Goal: Find contact information: Find contact information

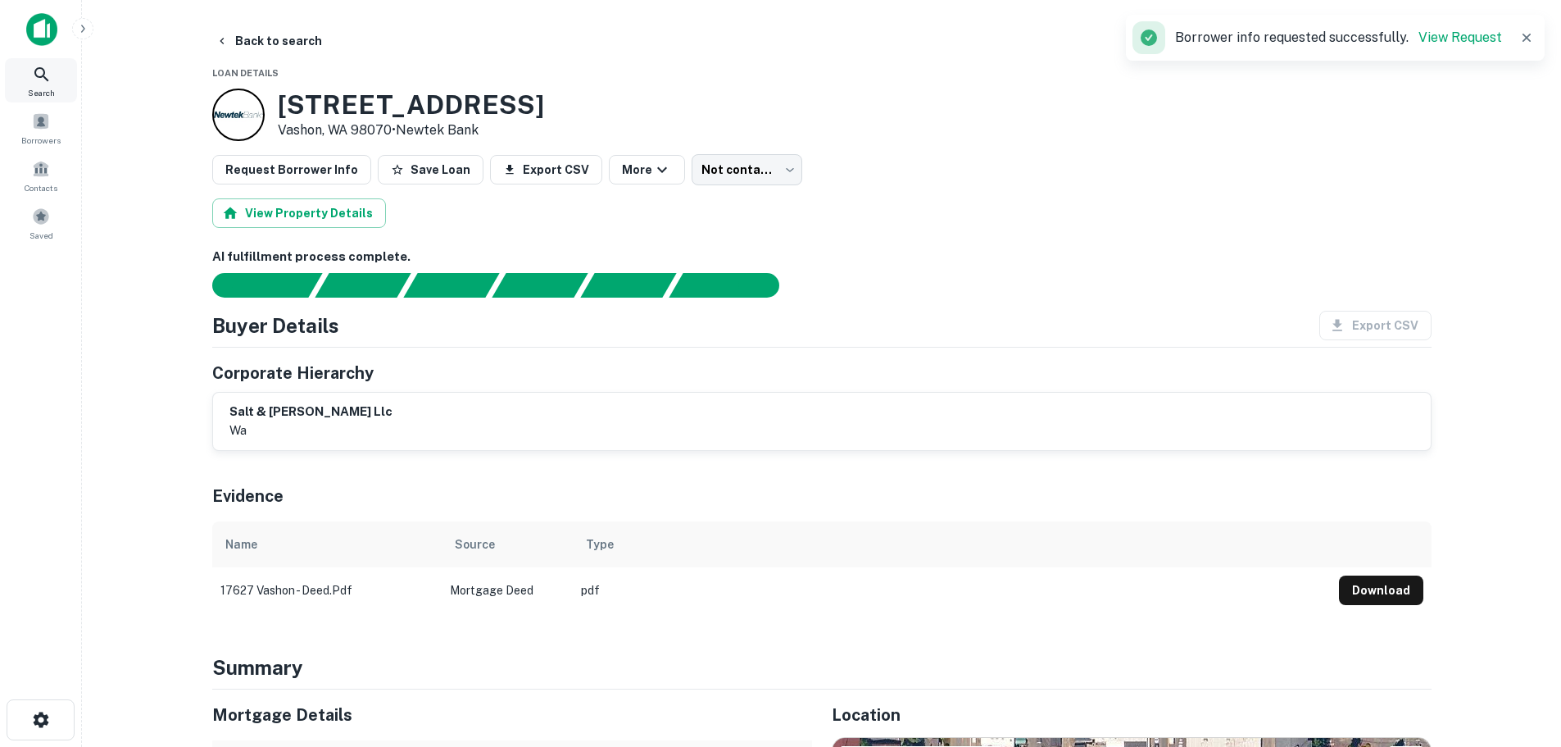
click at [35, 83] on icon at bounding box center [42, 75] width 20 height 20
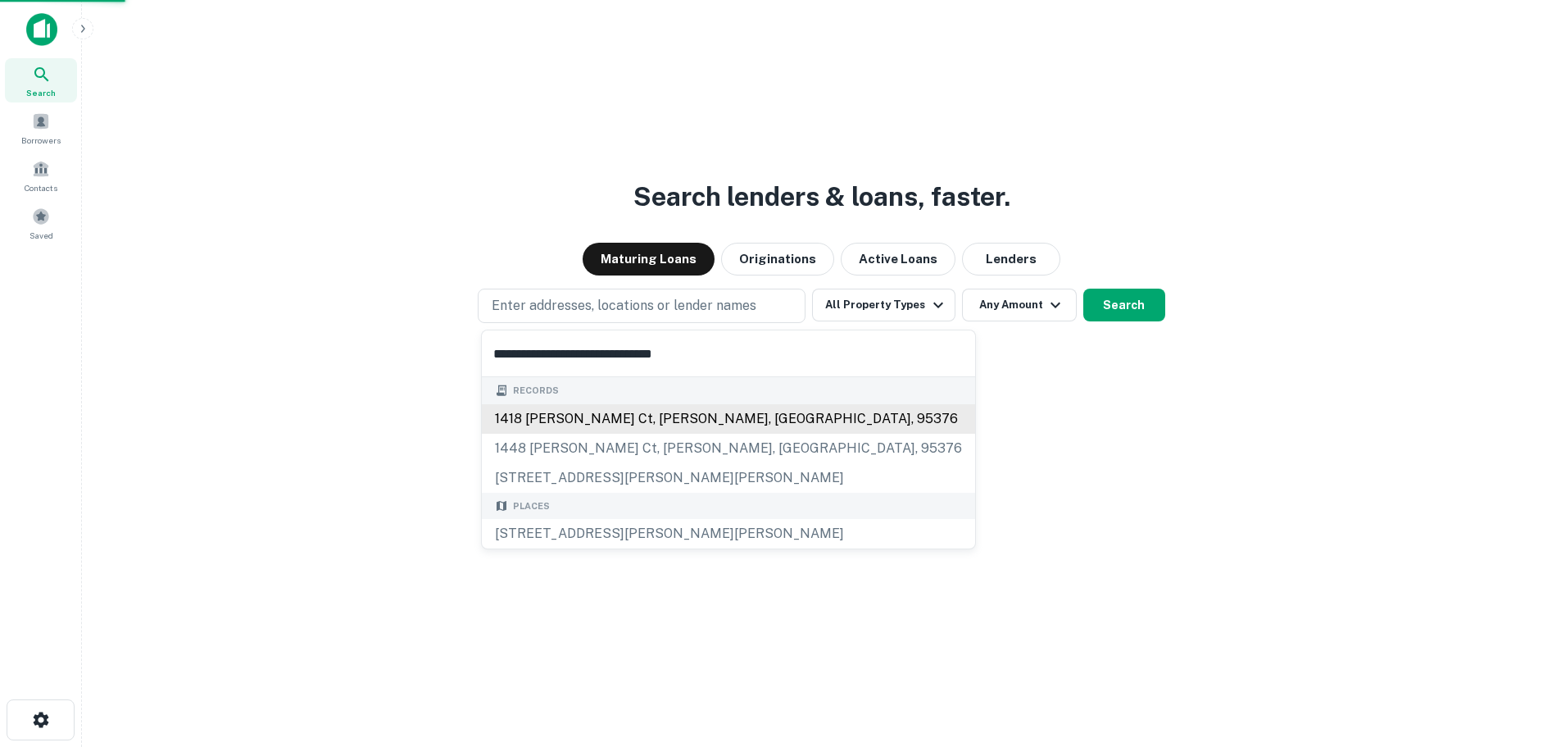
click at [556, 411] on div "1418 [PERSON_NAME] ct, [PERSON_NAME], [GEOGRAPHIC_DATA], 95376" at bounding box center [728, 419] width 493 height 30
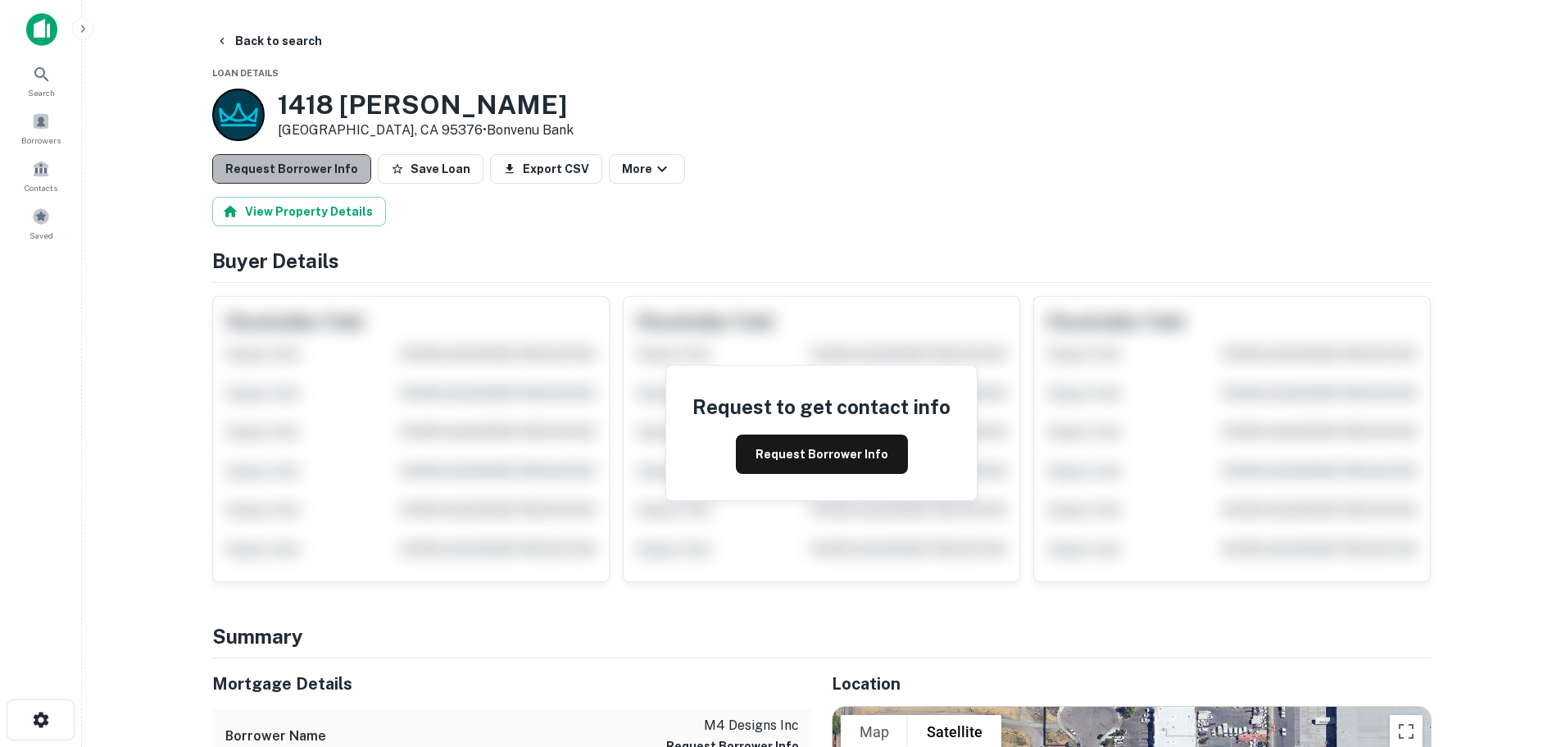
click at [290, 174] on button "Request Borrower Info" at bounding box center [291, 169] width 159 height 30
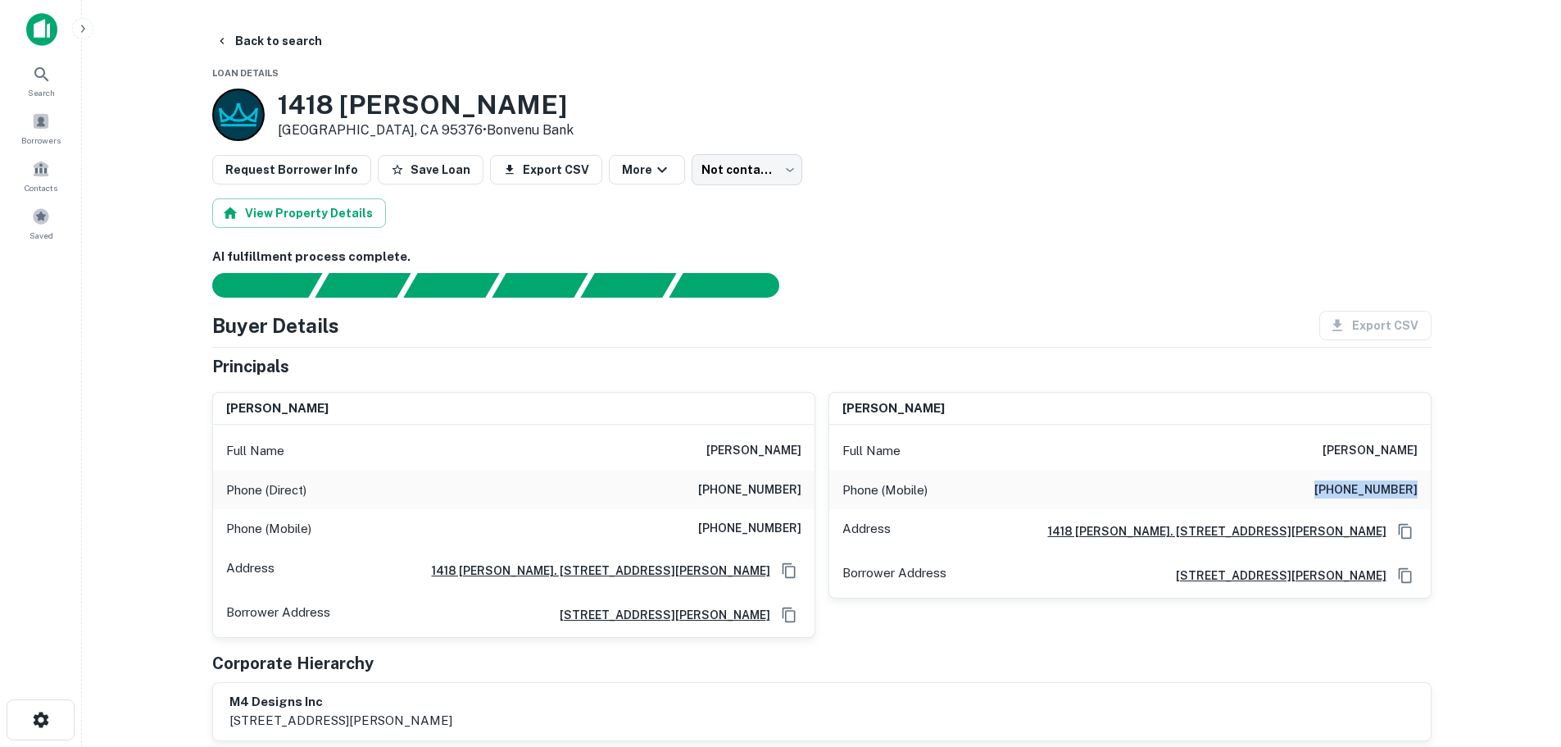
drag, startPoint x: 1319, startPoint y: 487, endPoint x: 1417, endPoint y: 496, distance: 98.8
click at [1417, 496] on h6 "(843) 263-6169" at bounding box center [1366, 490] width 103 height 20
click at [1326, 491] on h6 "(843) 263-6169" at bounding box center [1366, 490] width 103 height 20
drag, startPoint x: 1315, startPoint y: 488, endPoint x: 1438, endPoint y: 492, distance: 123.0
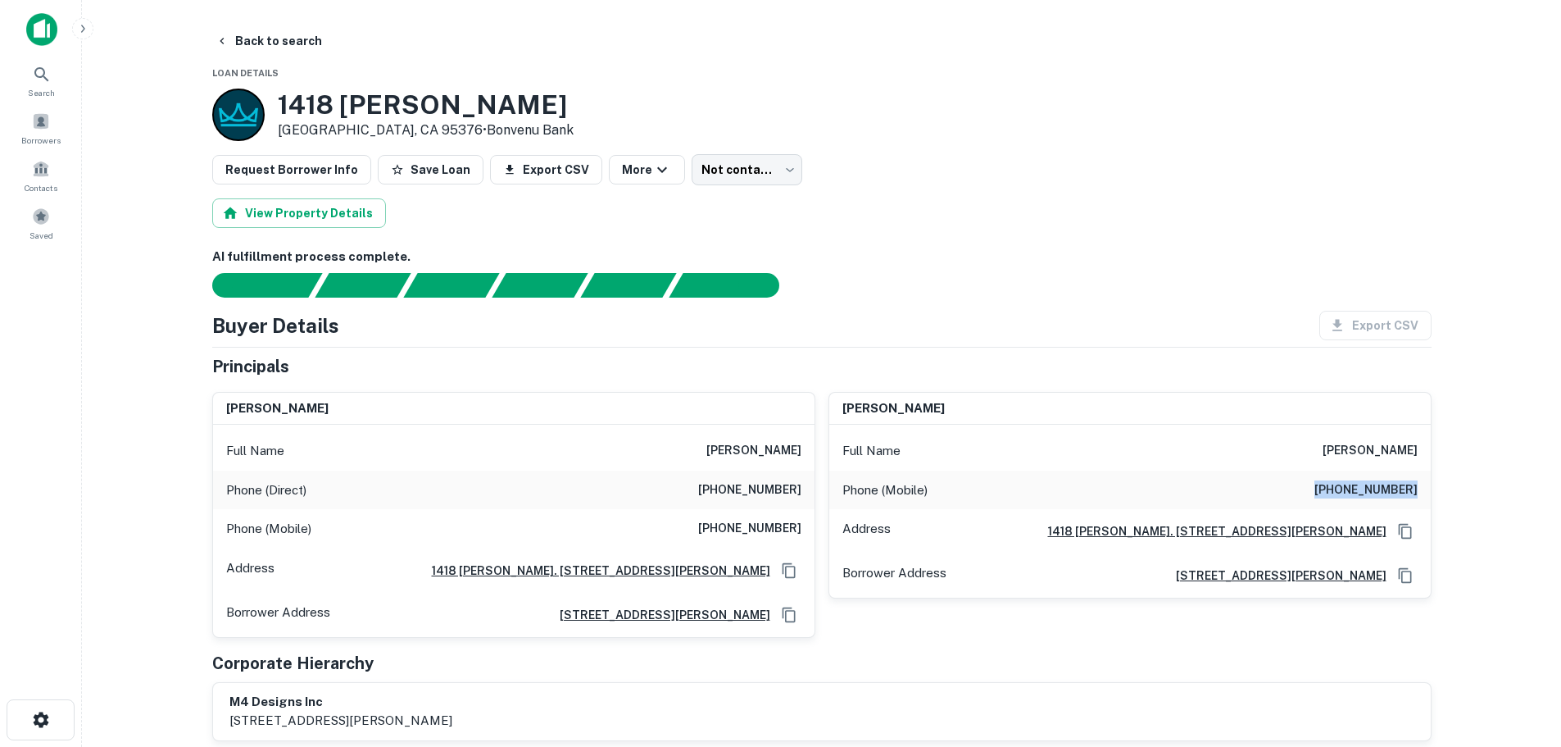
copy h6 "(843) 263-6169"
click at [48, 72] on icon at bounding box center [42, 75] width 20 height 20
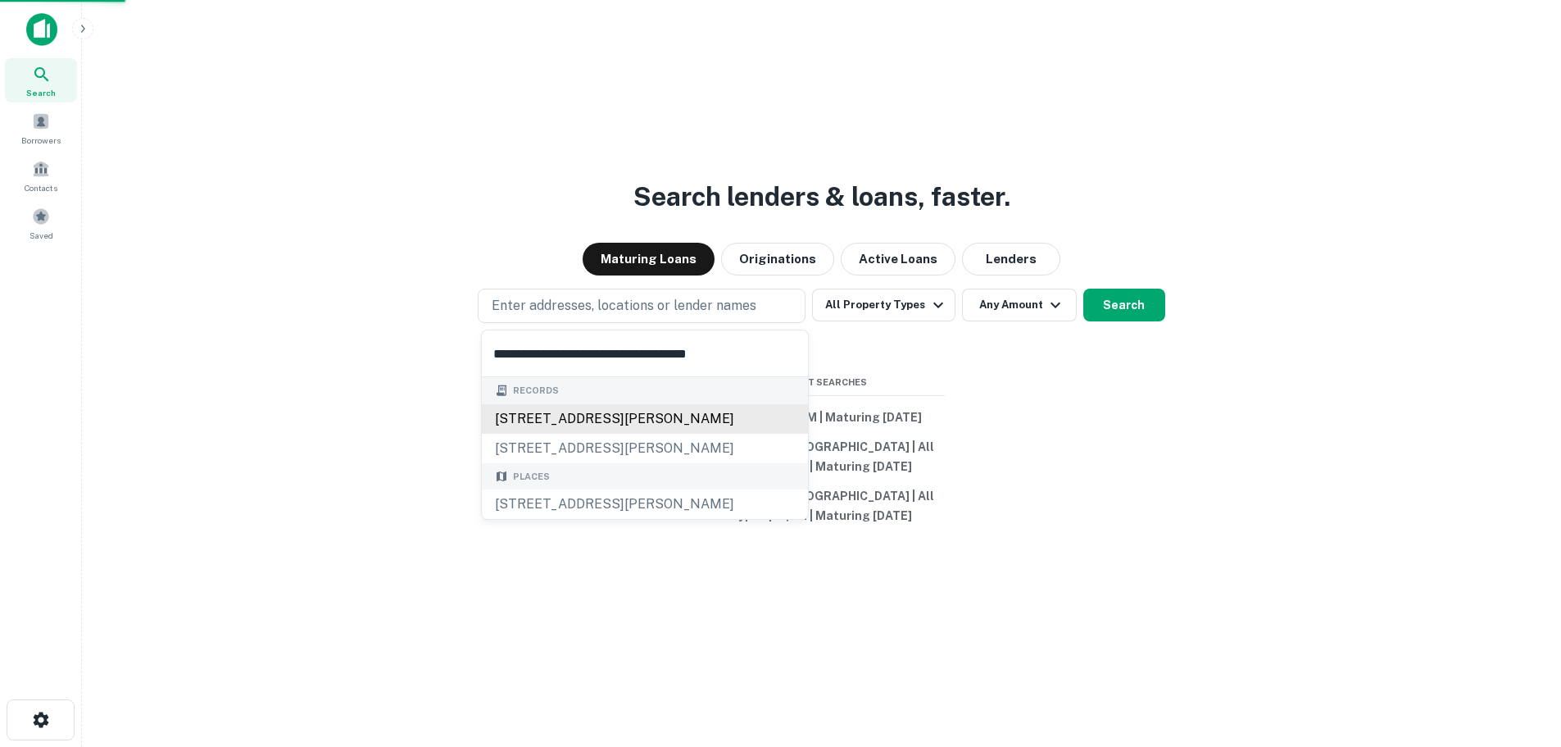
click at [565, 411] on div "11035 sherman way, sun valley, ca, 91352" at bounding box center [645, 419] width 326 height 30
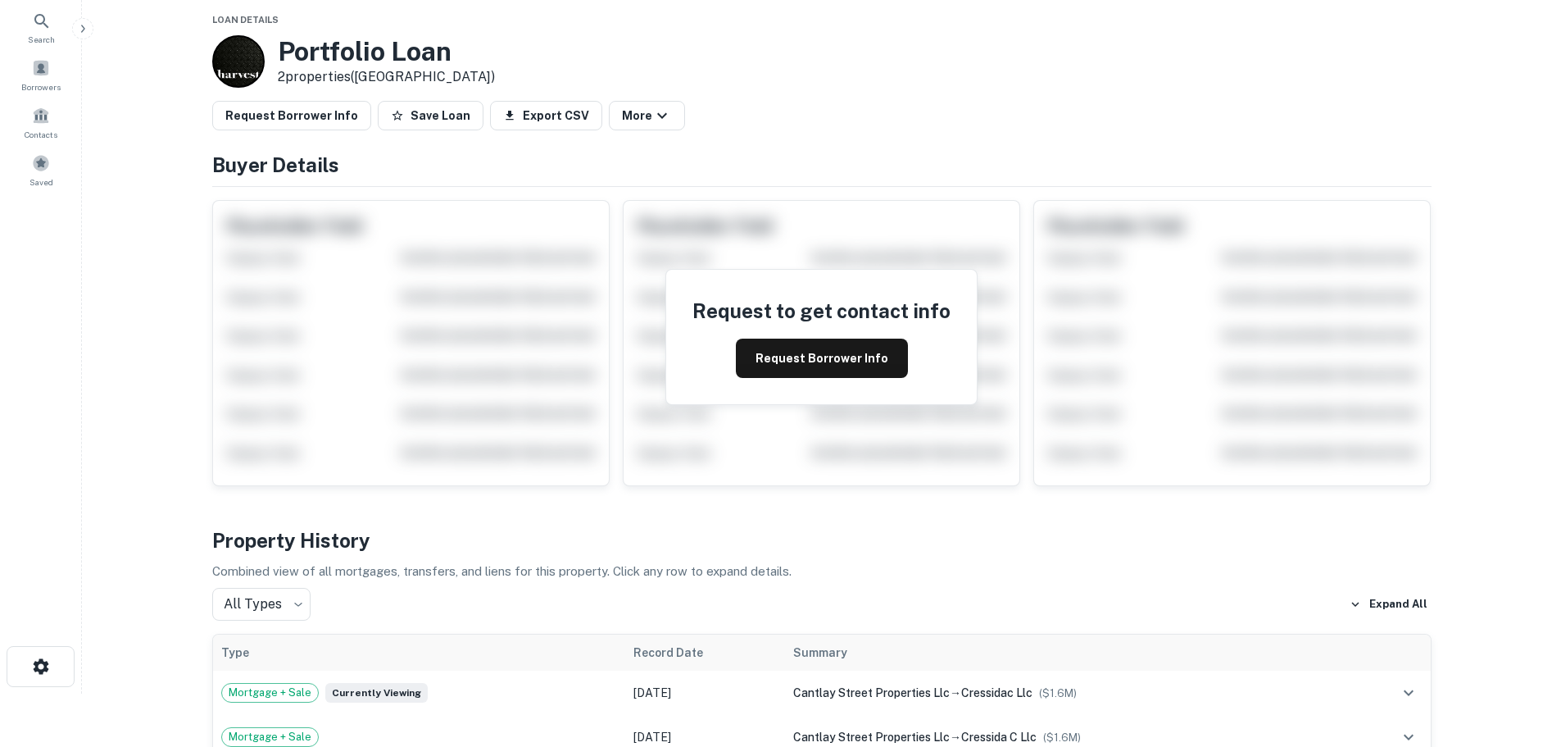
scroll to position [82, 0]
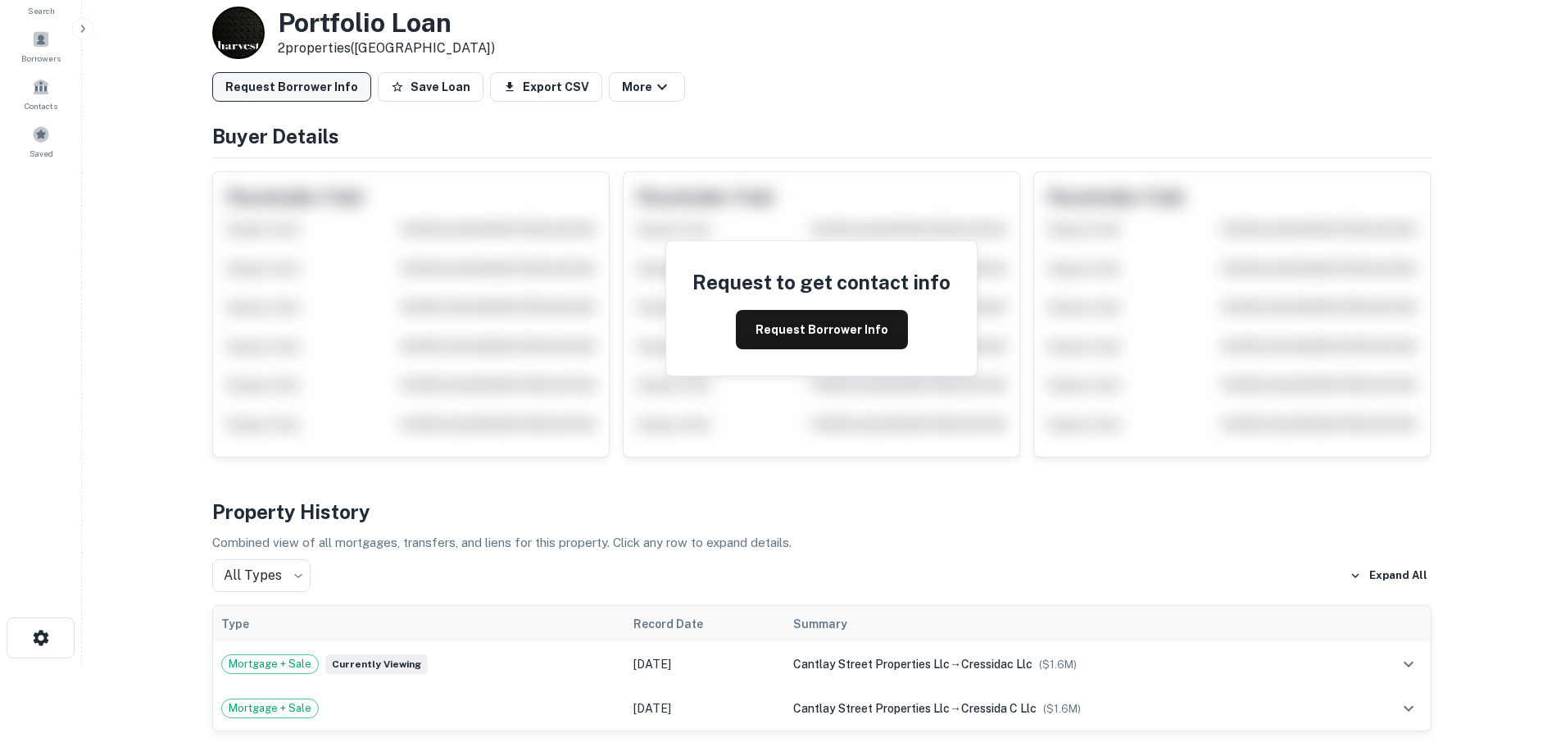
click at [300, 83] on button "Request Borrower Info" at bounding box center [291, 87] width 159 height 30
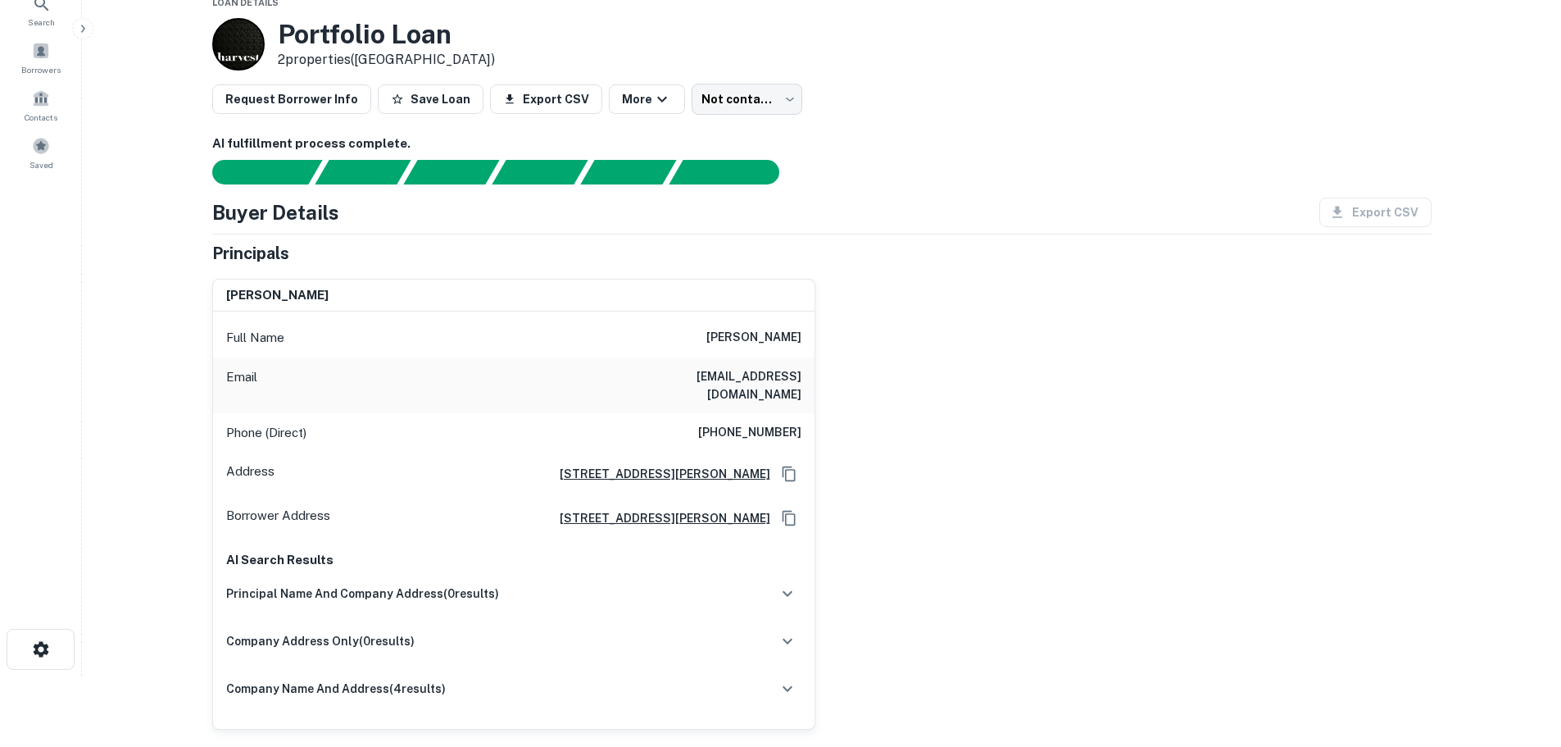
scroll to position [108, 0]
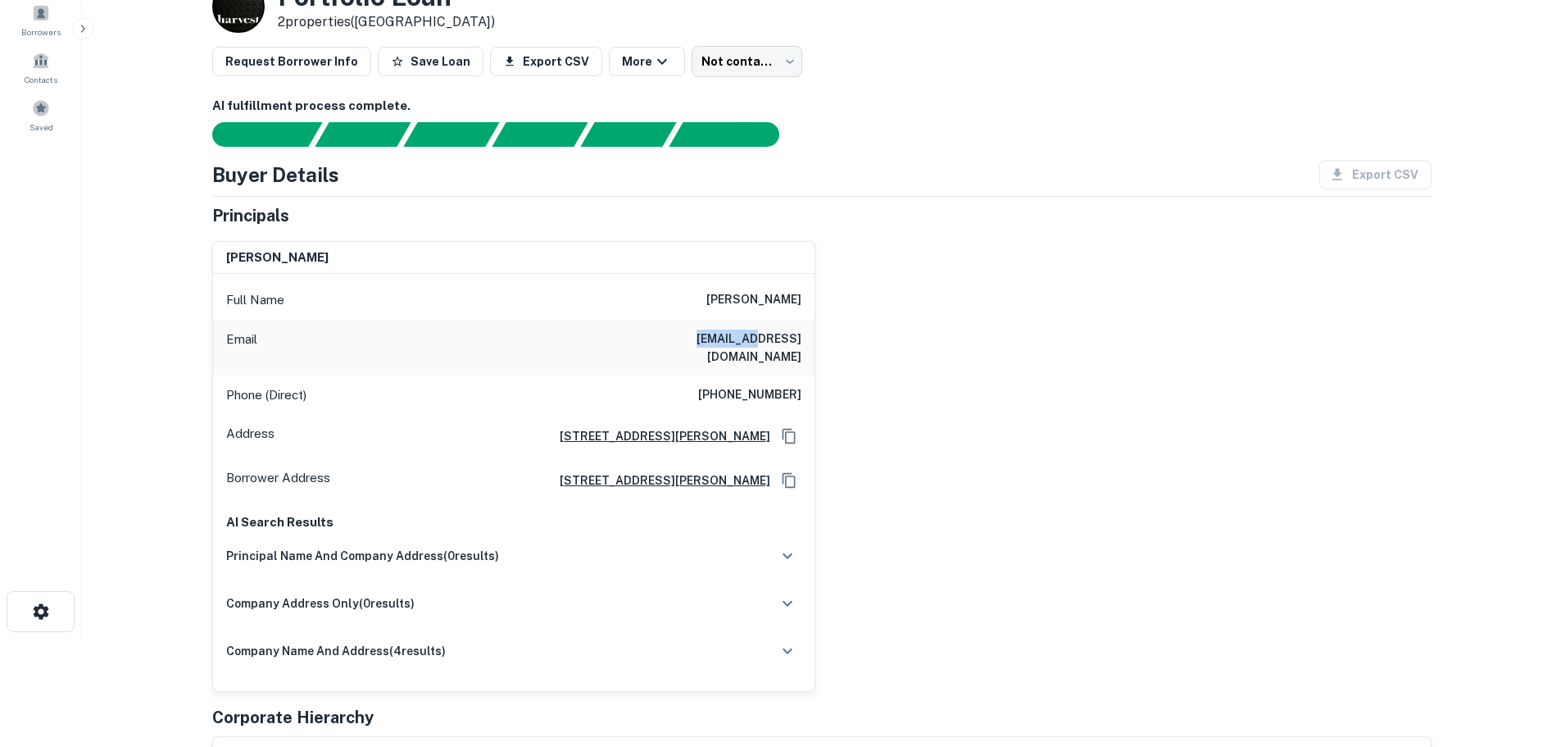
drag, startPoint x: 647, startPoint y: 336, endPoint x: 699, endPoint y: 335, distance: 51.6
click at [699, 335] on h6 "radsesvachagan@yahoo.com" at bounding box center [703, 347] width 197 height 36
click at [670, 355] on div "Email radsesvachagan@yahoo.com" at bounding box center [514, 348] width 602 height 56
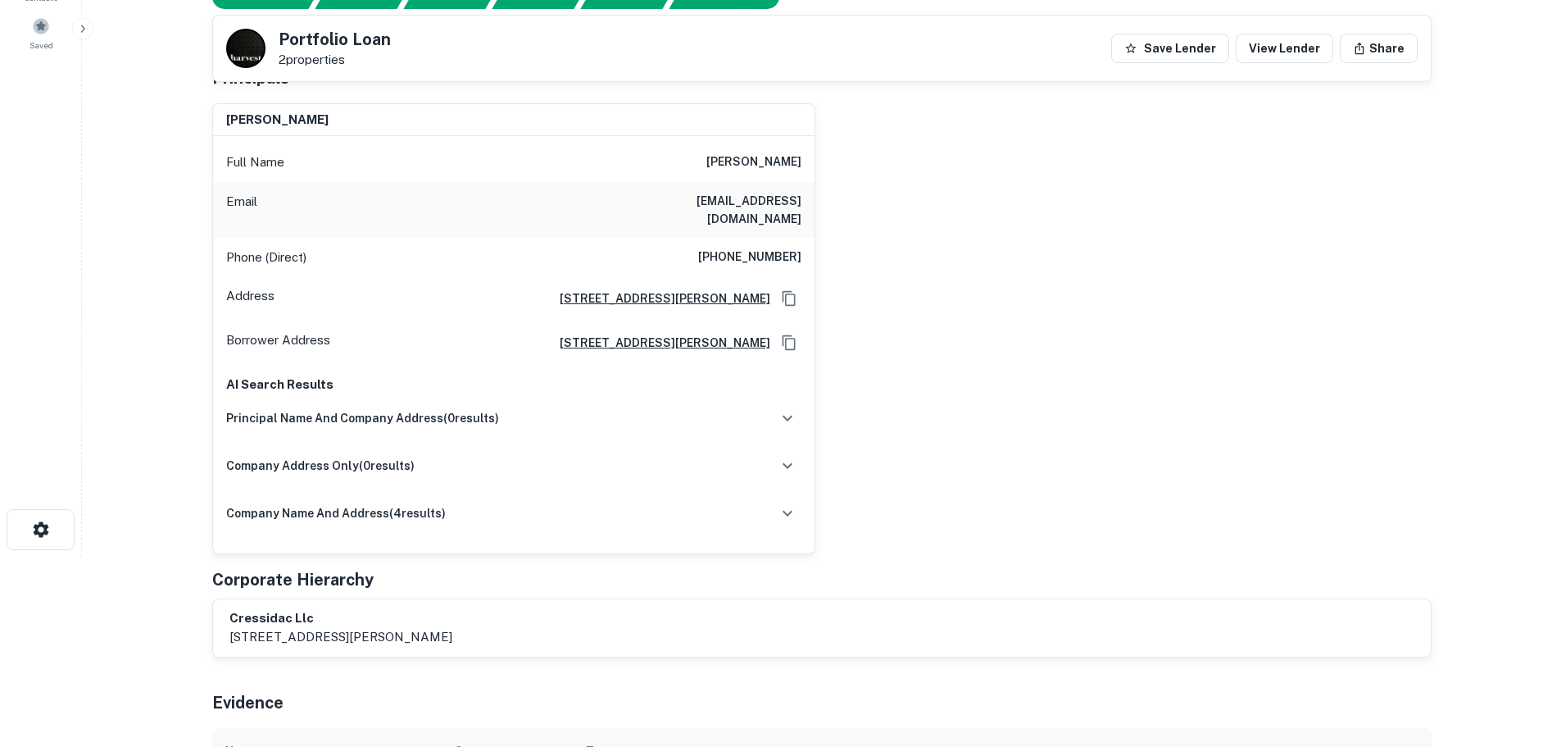
scroll to position [272, 0]
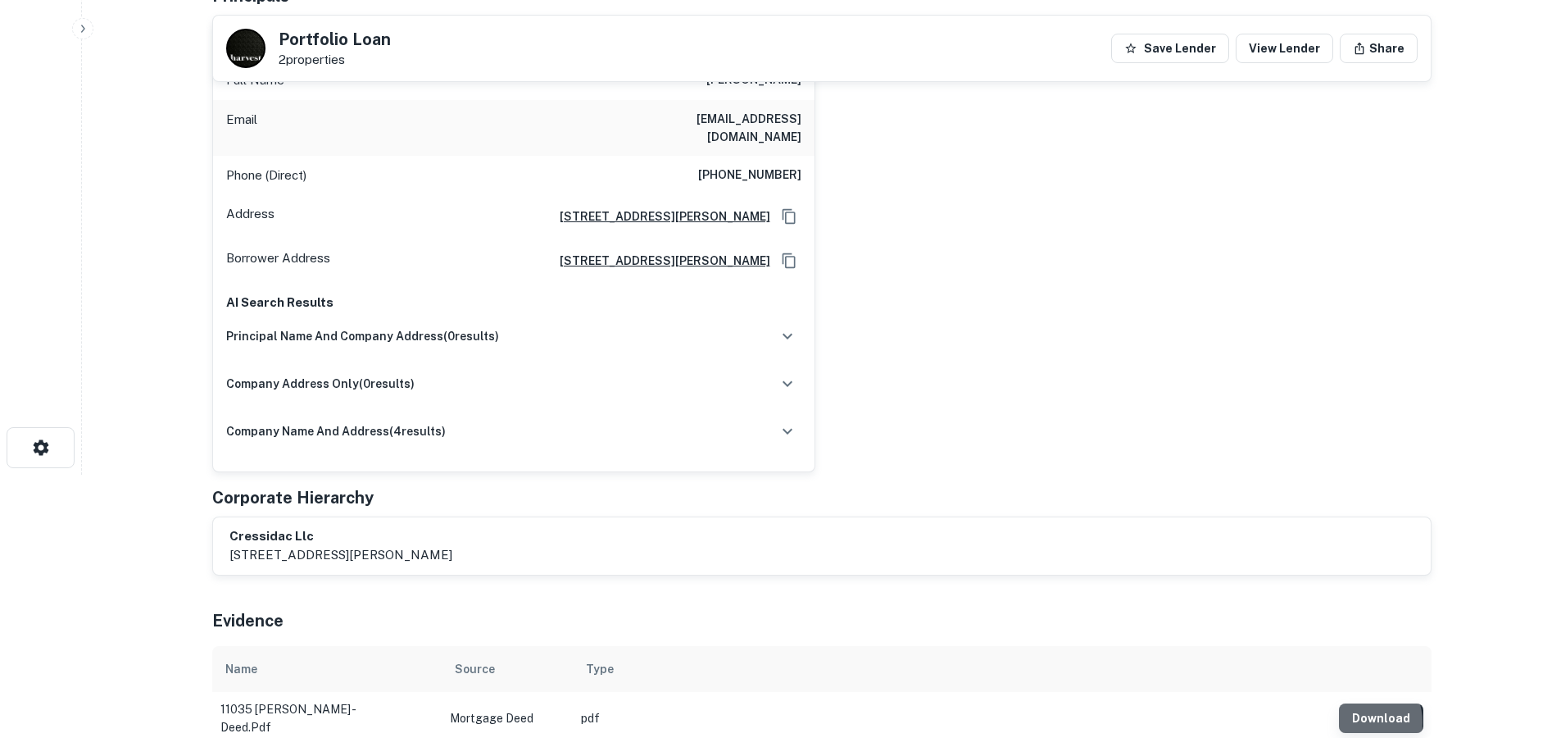
click at [1364, 703] on button "Download" at bounding box center [1381, 718] width 84 height 30
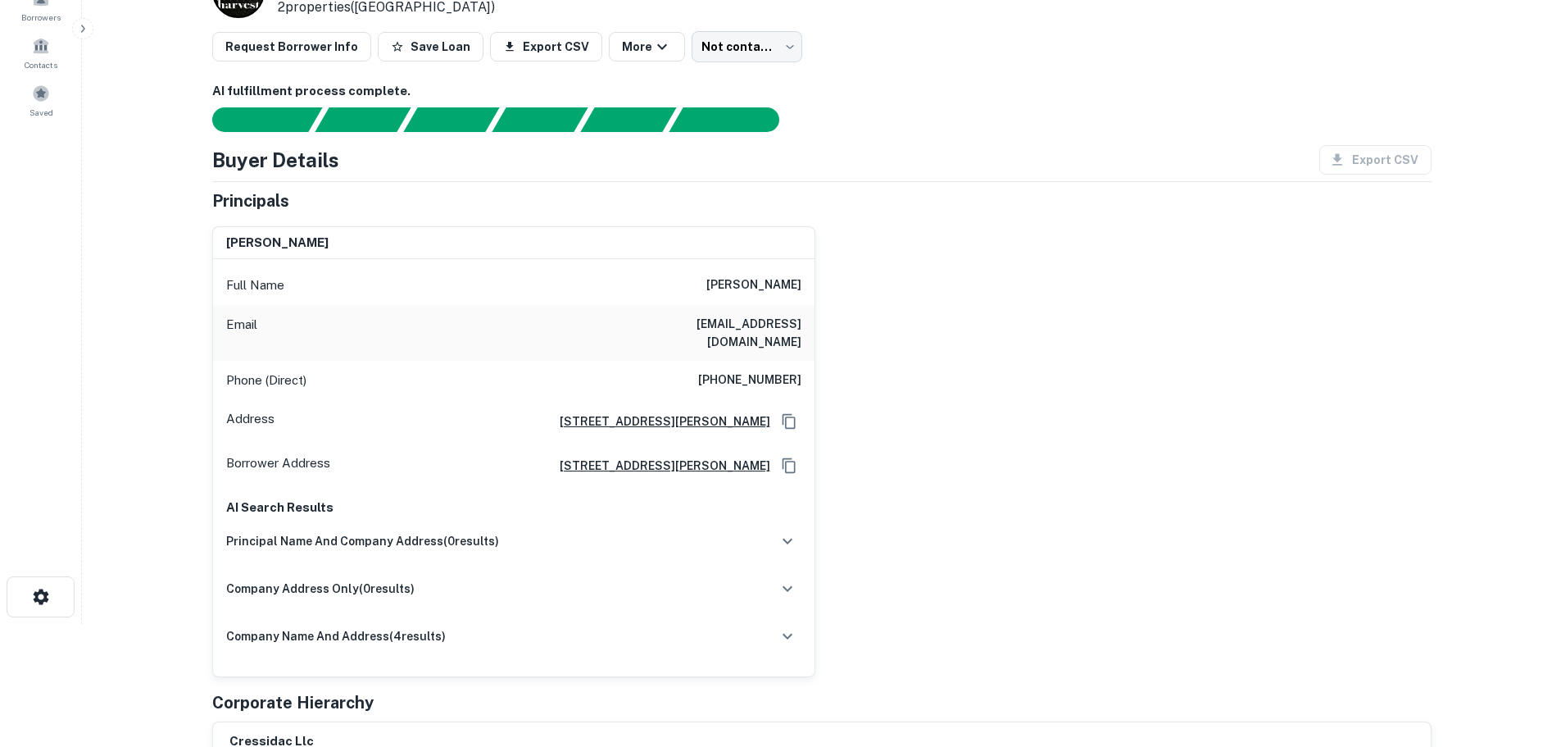
scroll to position [0, 0]
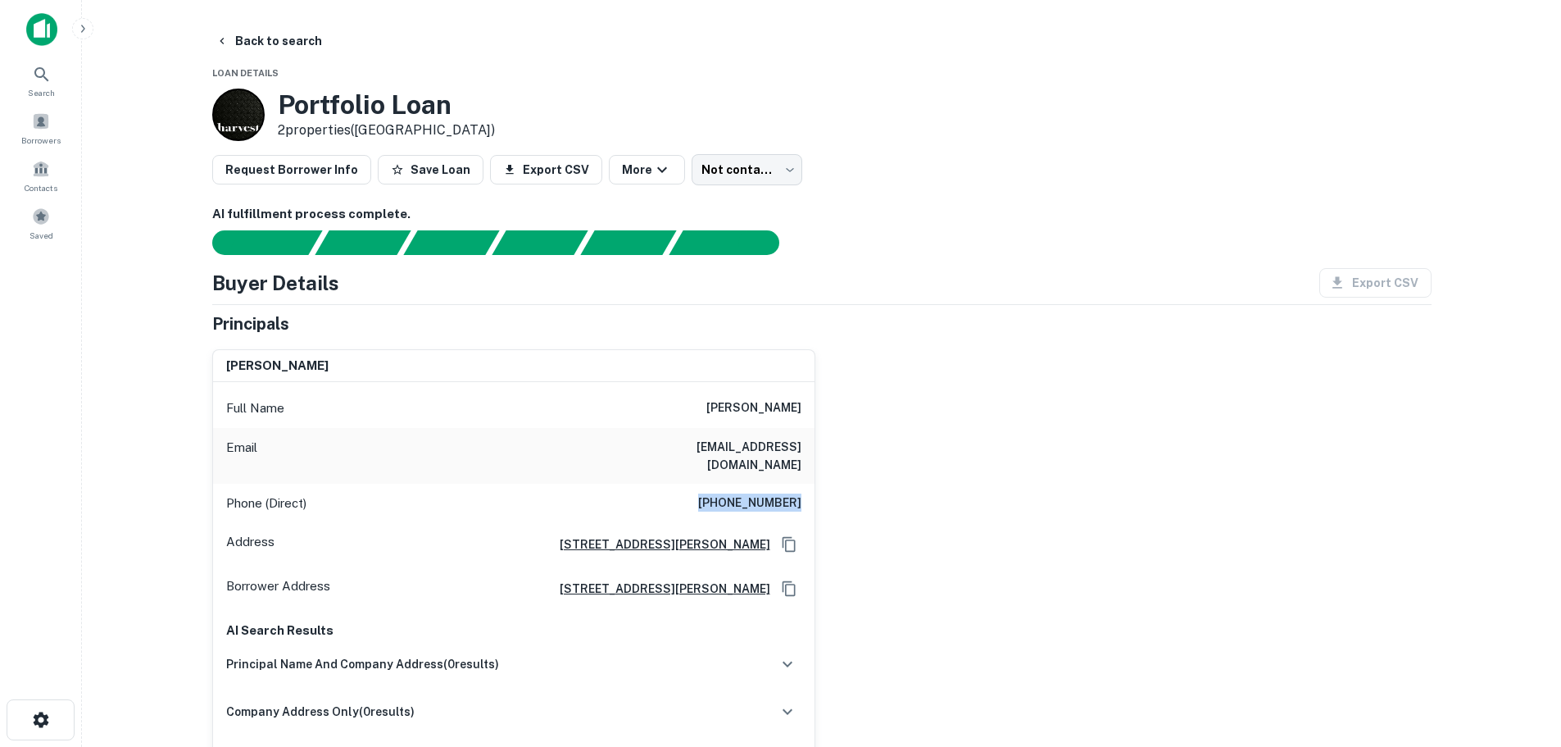
drag, startPoint x: 714, startPoint y: 479, endPoint x: 809, endPoint y: 480, distance: 95.1
click at [809, 484] on div "Phone (Direct) (818) 915-0014" at bounding box center [514, 503] width 602 height 39
copy h6 "(818) 915-0014"
click at [44, 86] on span "Search" at bounding box center [41, 92] width 27 height 13
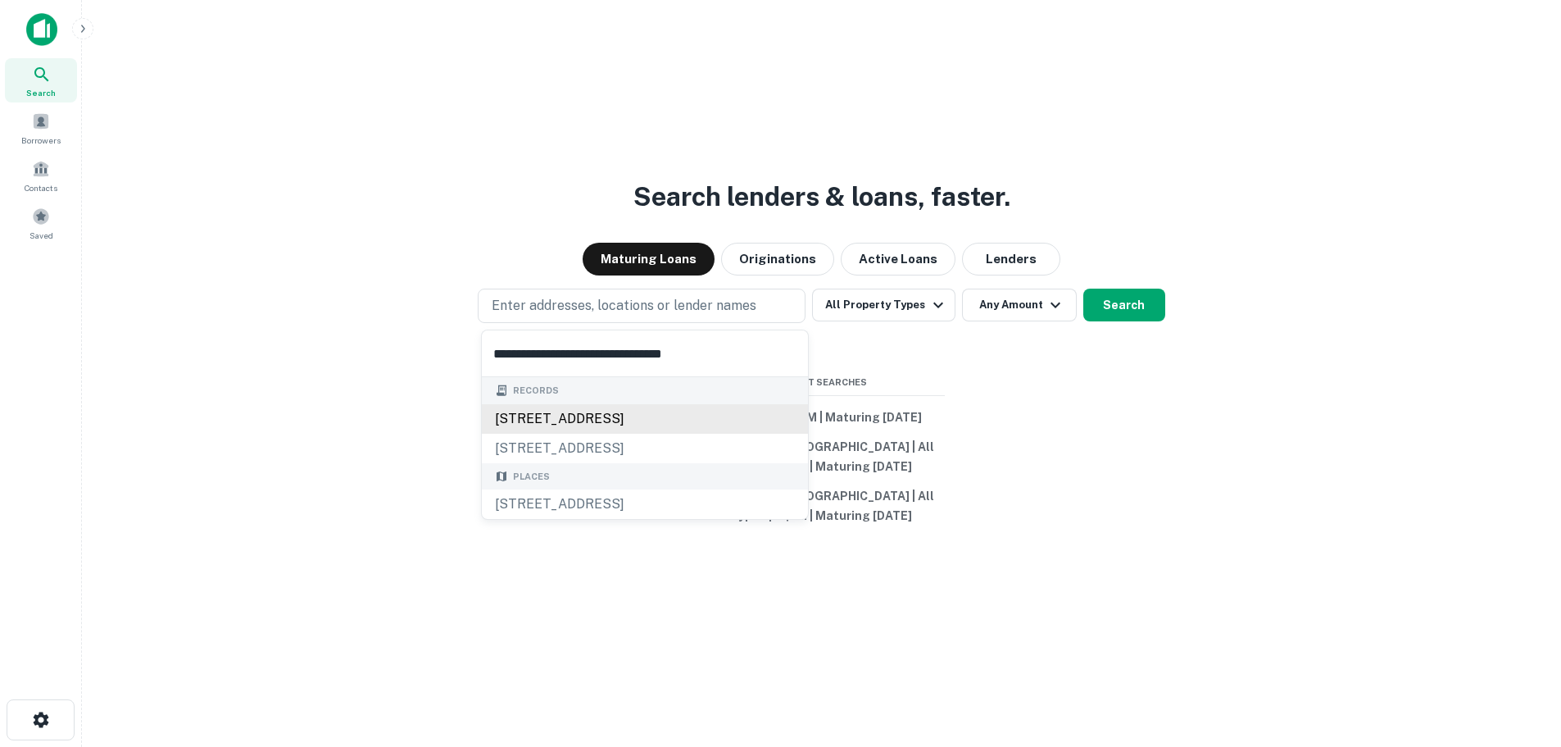
click at [535, 411] on div "[STREET_ADDRESS]" at bounding box center [645, 419] width 326 height 30
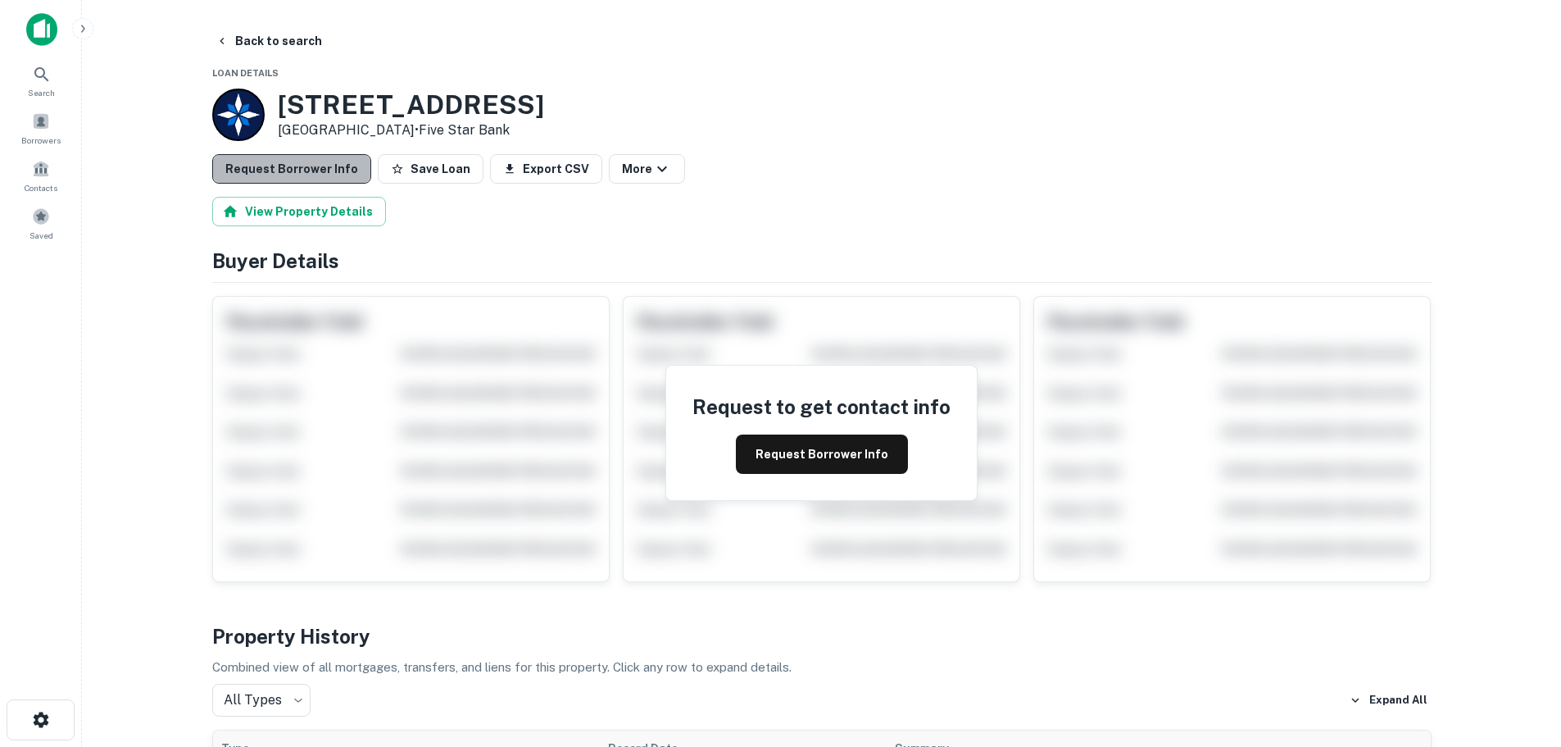
click at [316, 166] on button "Request Borrower Info" at bounding box center [291, 169] width 159 height 30
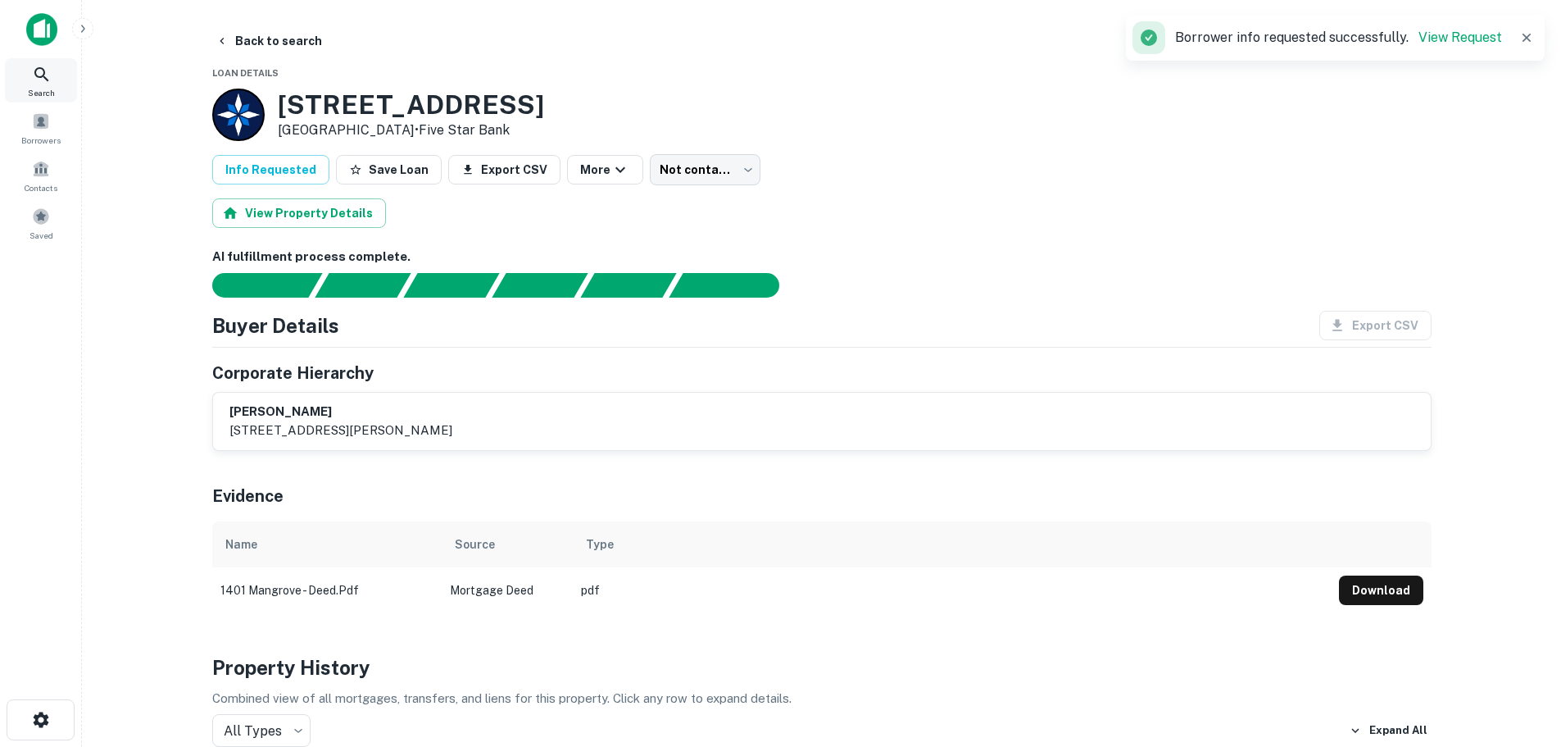
click at [49, 85] on div "Search" at bounding box center [41, 80] width 72 height 44
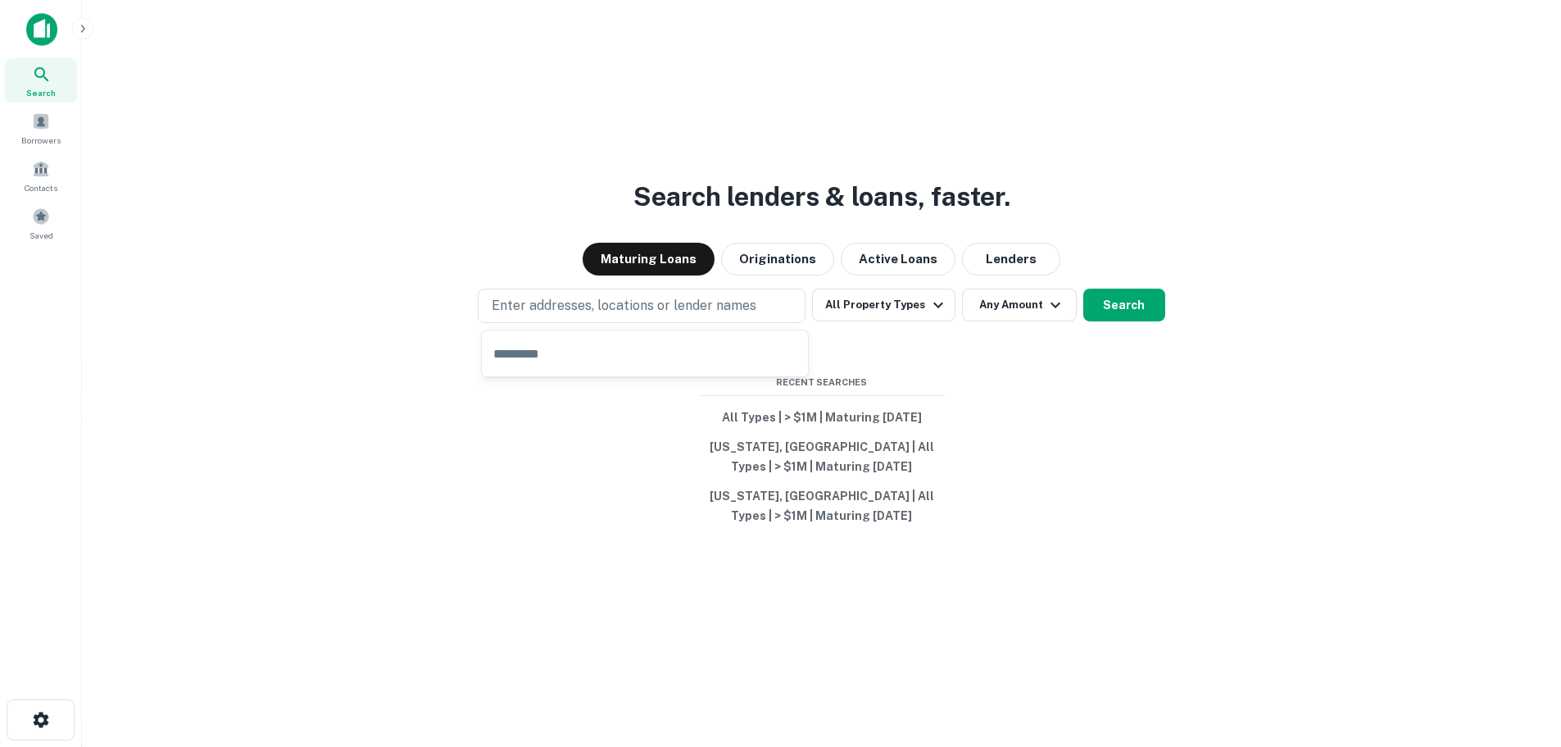
type input "**********"
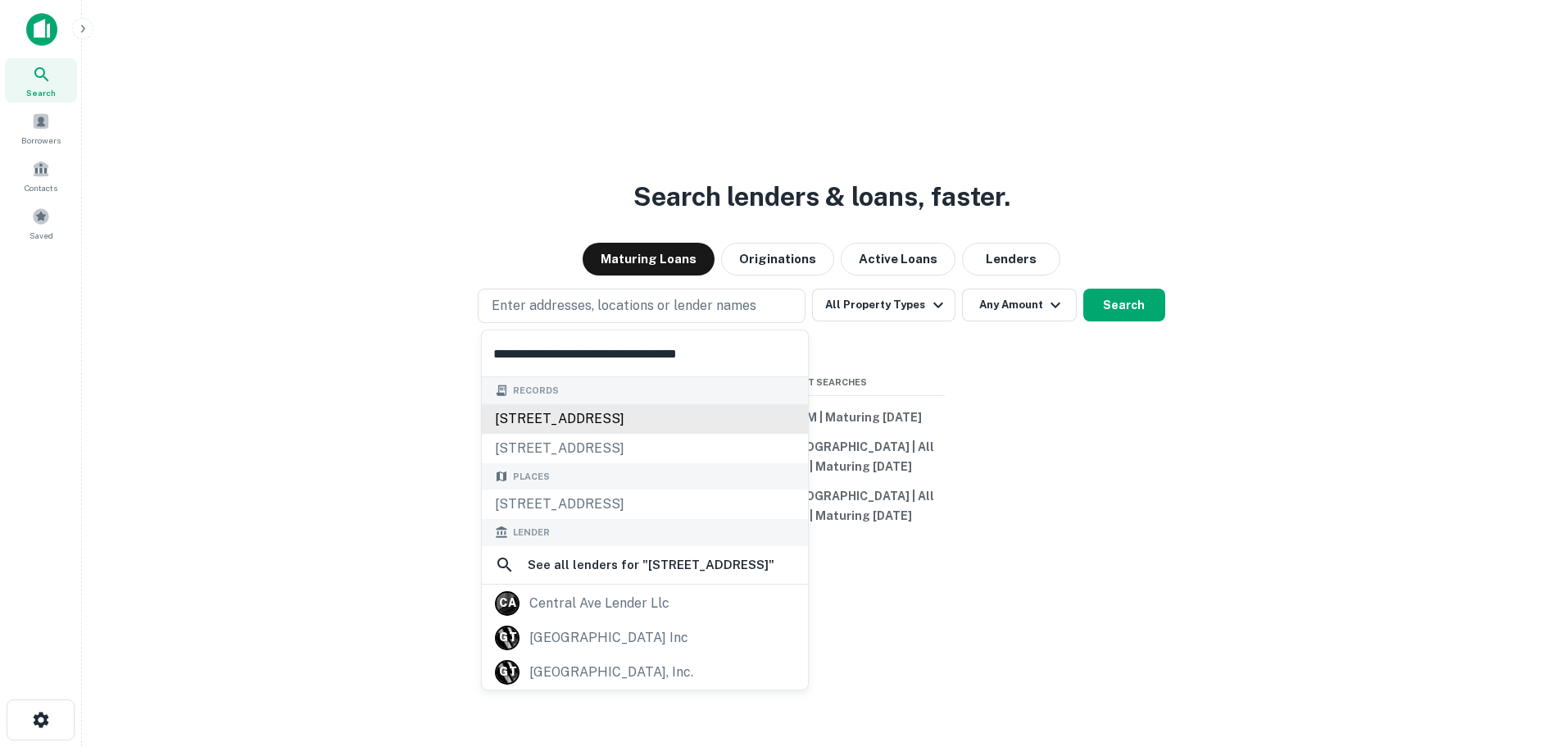
click at [546, 419] on div "[STREET_ADDRESS]" at bounding box center [645, 419] width 326 height 30
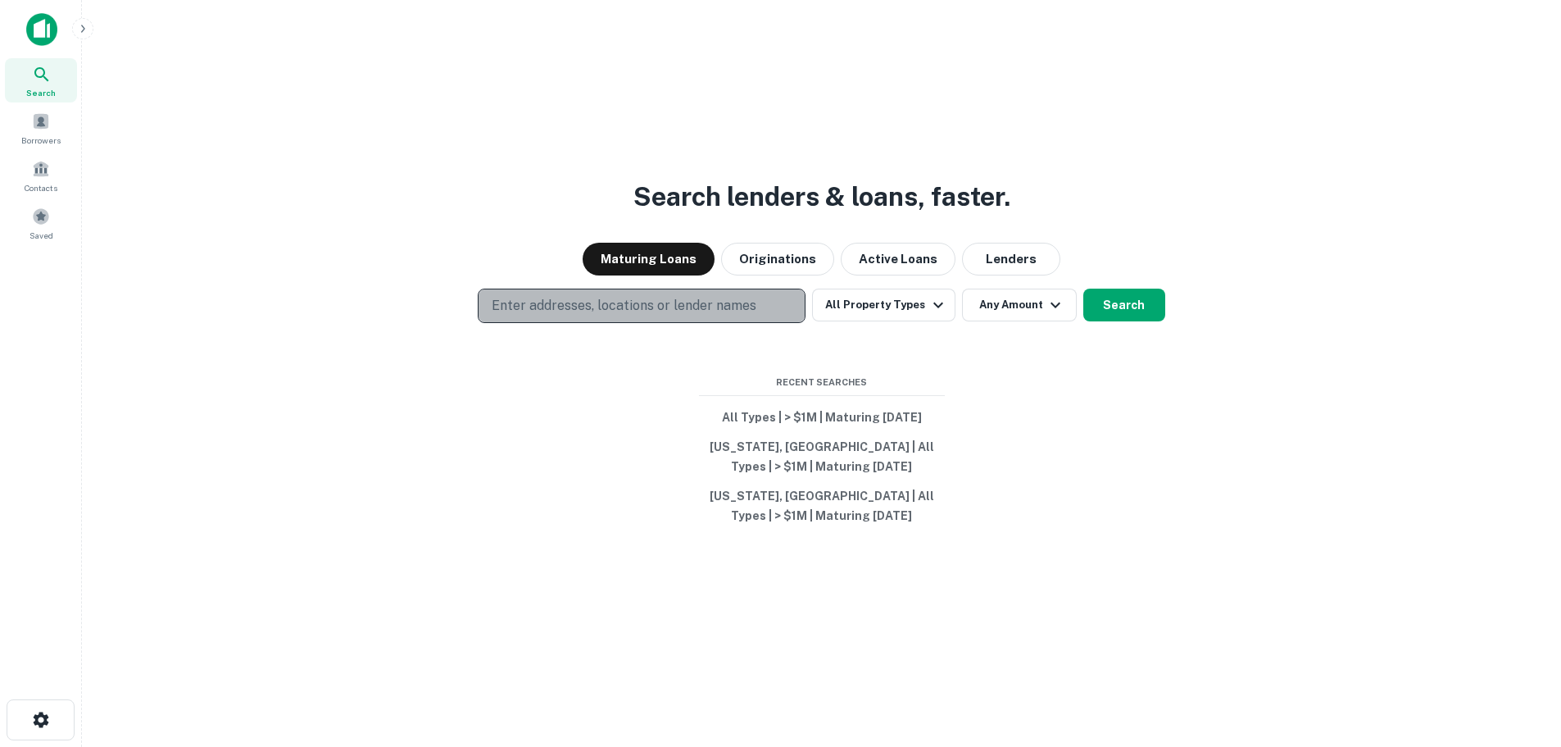
click at [542, 299] on p "Enter addresses, locations or lender names" at bounding box center [624, 306] width 265 height 20
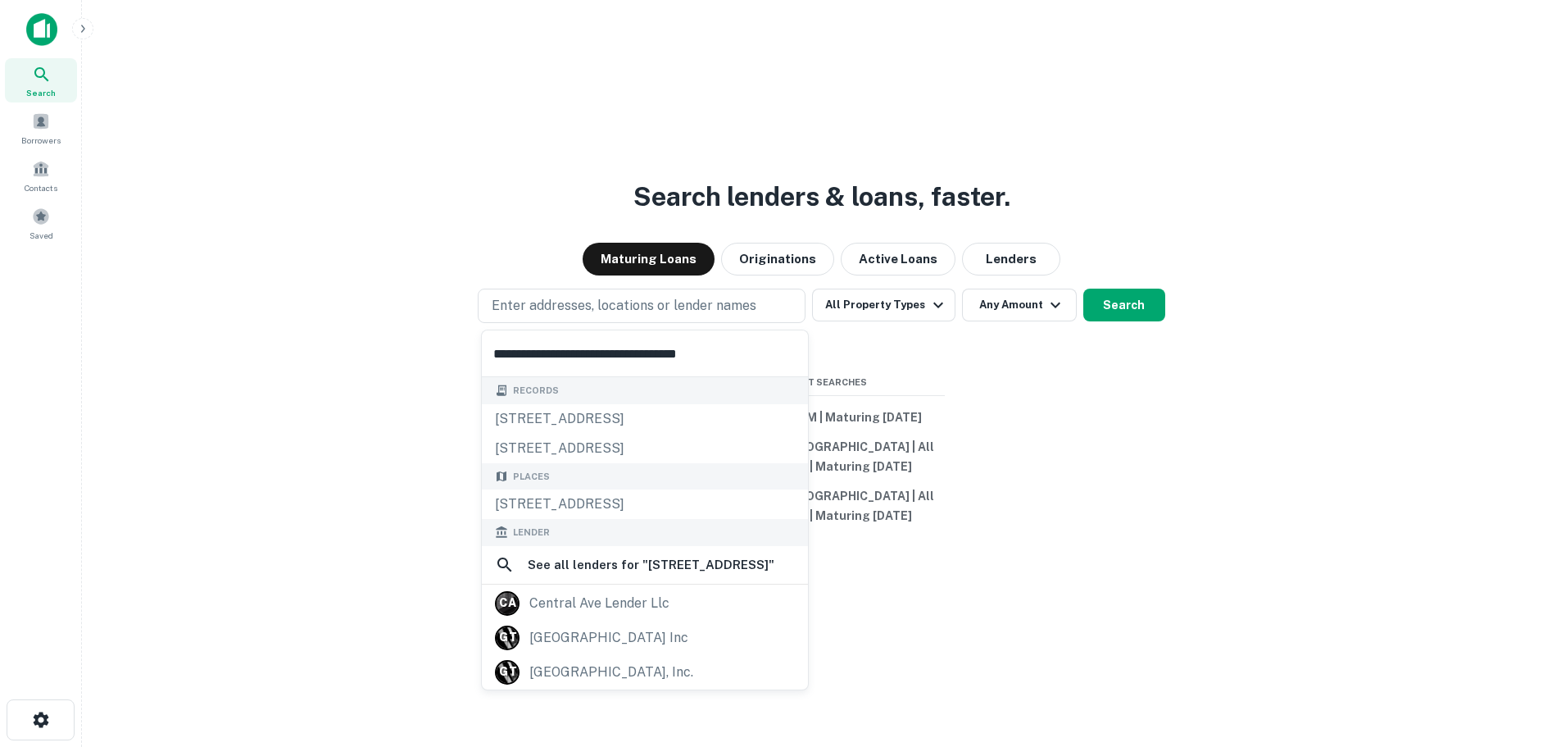
type input "**********"
click at [602, 304] on p "Enter addresses, locations or lender names" at bounding box center [624, 306] width 265 height 20
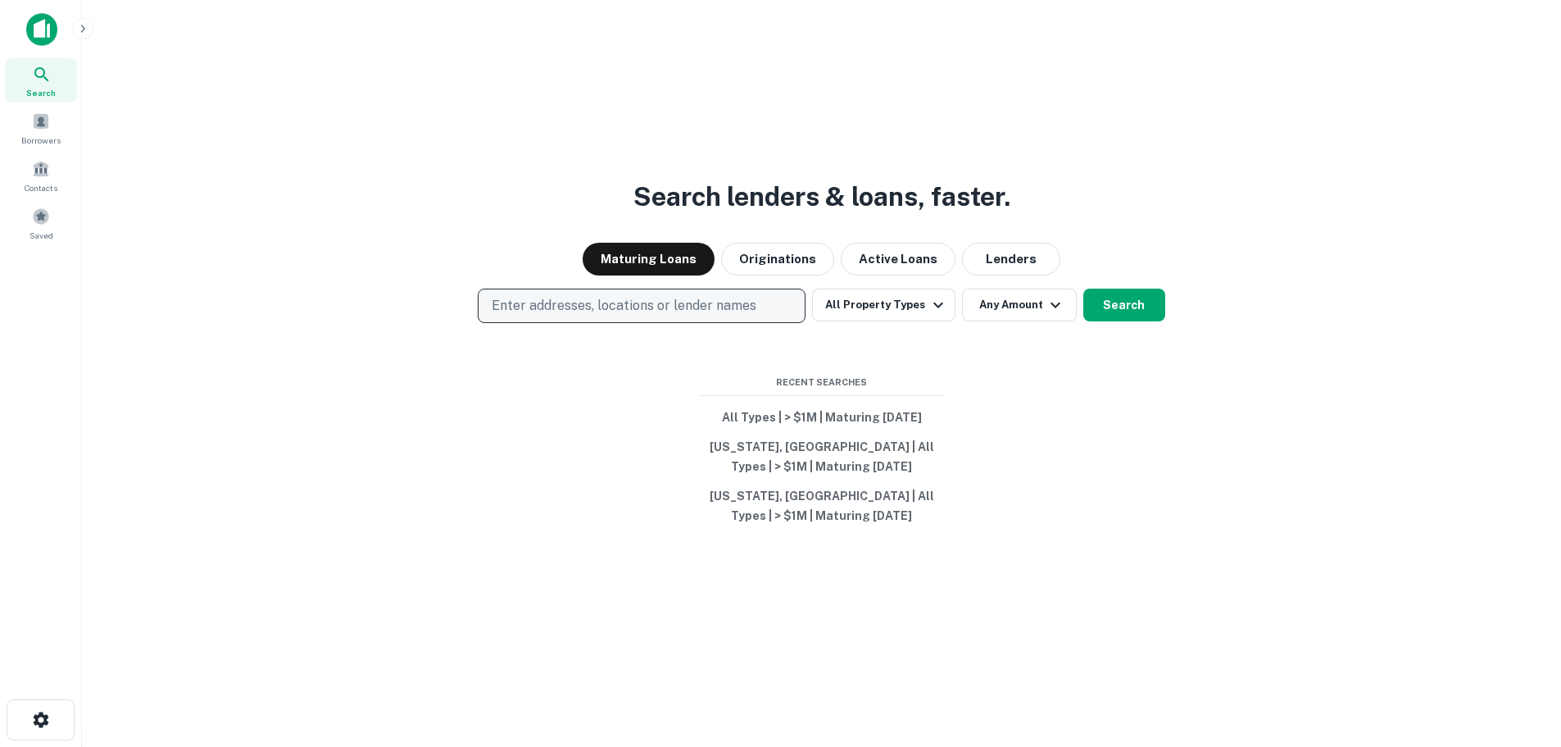
click at [597, 316] on button "Enter addresses, locations or lender names" at bounding box center [642, 306] width 328 height 34
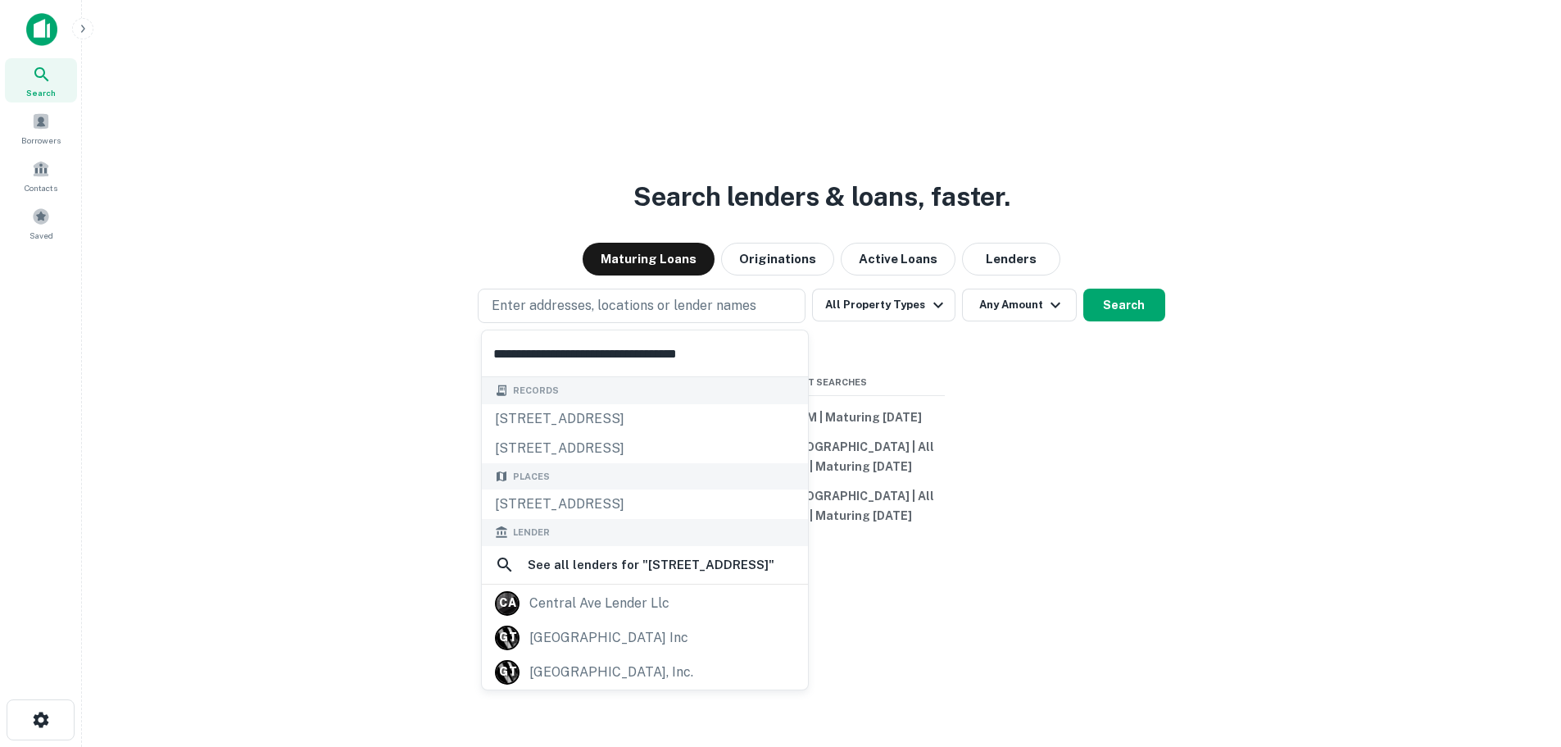
drag, startPoint x: 729, startPoint y: 354, endPoint x: 290, endPoint y: 331, distance: 439.1
click at [290, 331] on body "**********" at bounding box center [780, 373] width 1561 height 747
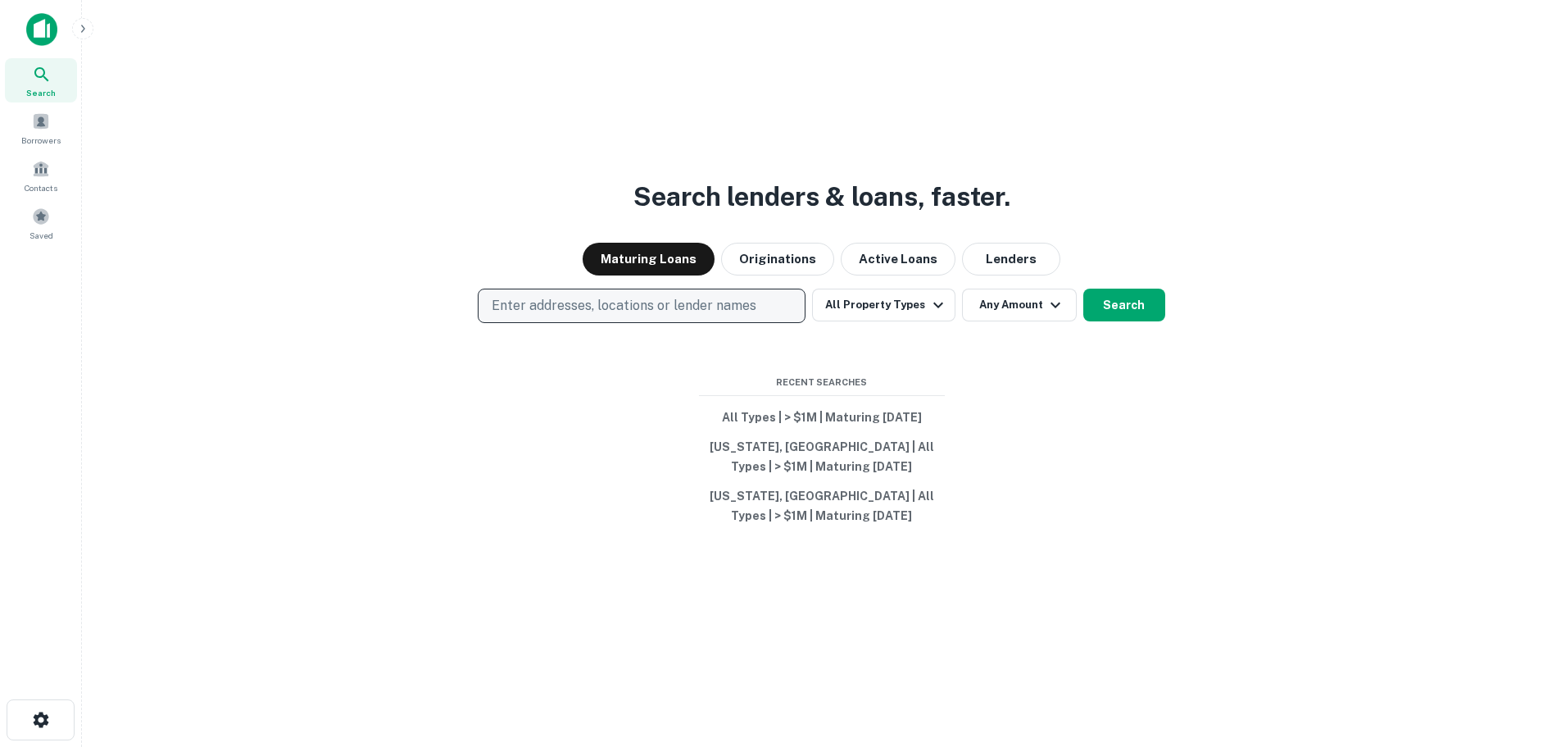
click at [500, 307] on p "Enter addresses, locations or lender names" at bounding box center [624, 306] width 265 height 20
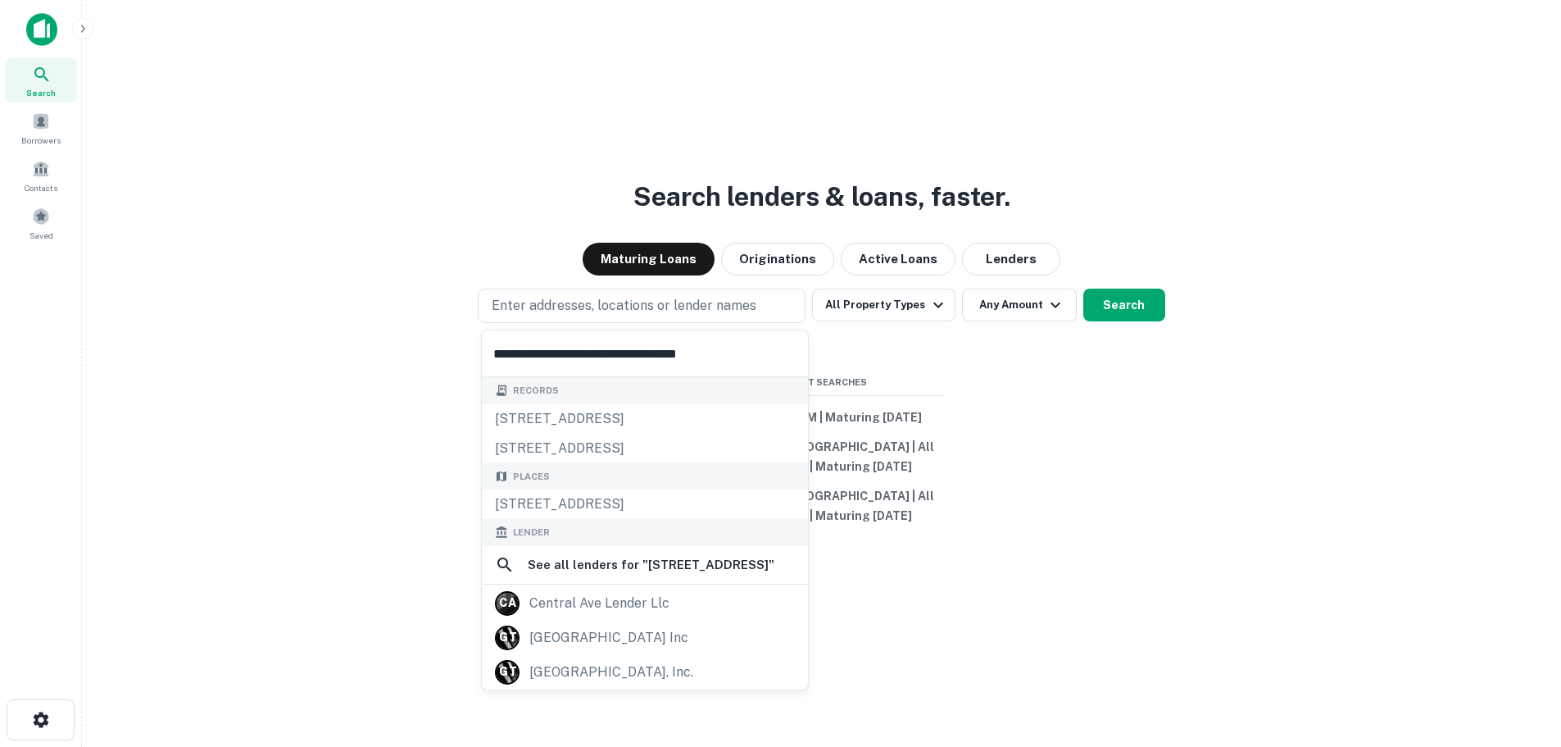
click at [529, 352] on input "**********" at bounding box center [645, 353] width 326 height 46
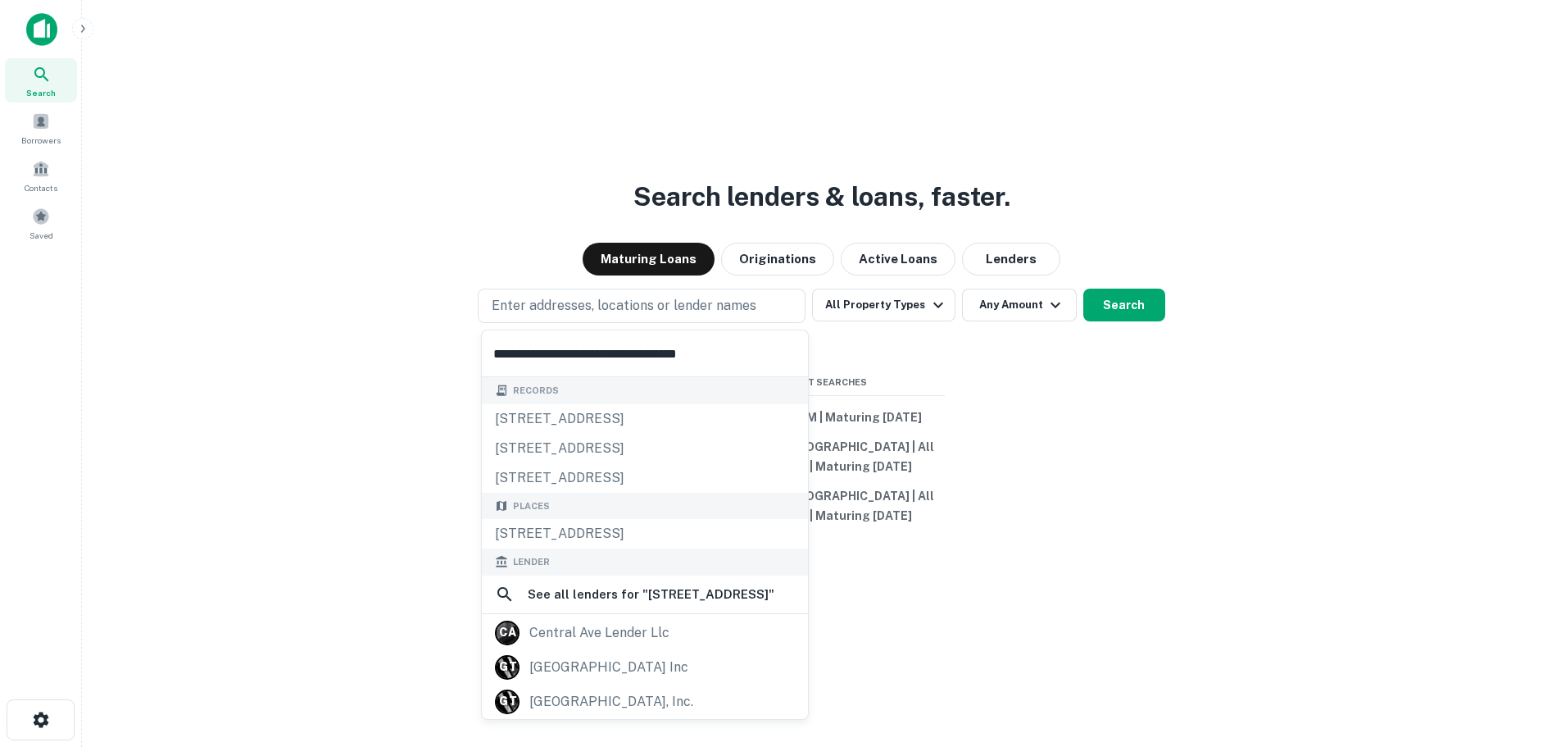
click at [529, 352] on input "**********" at bounding box center [645, 353] width 326 height 46
type input "**********"
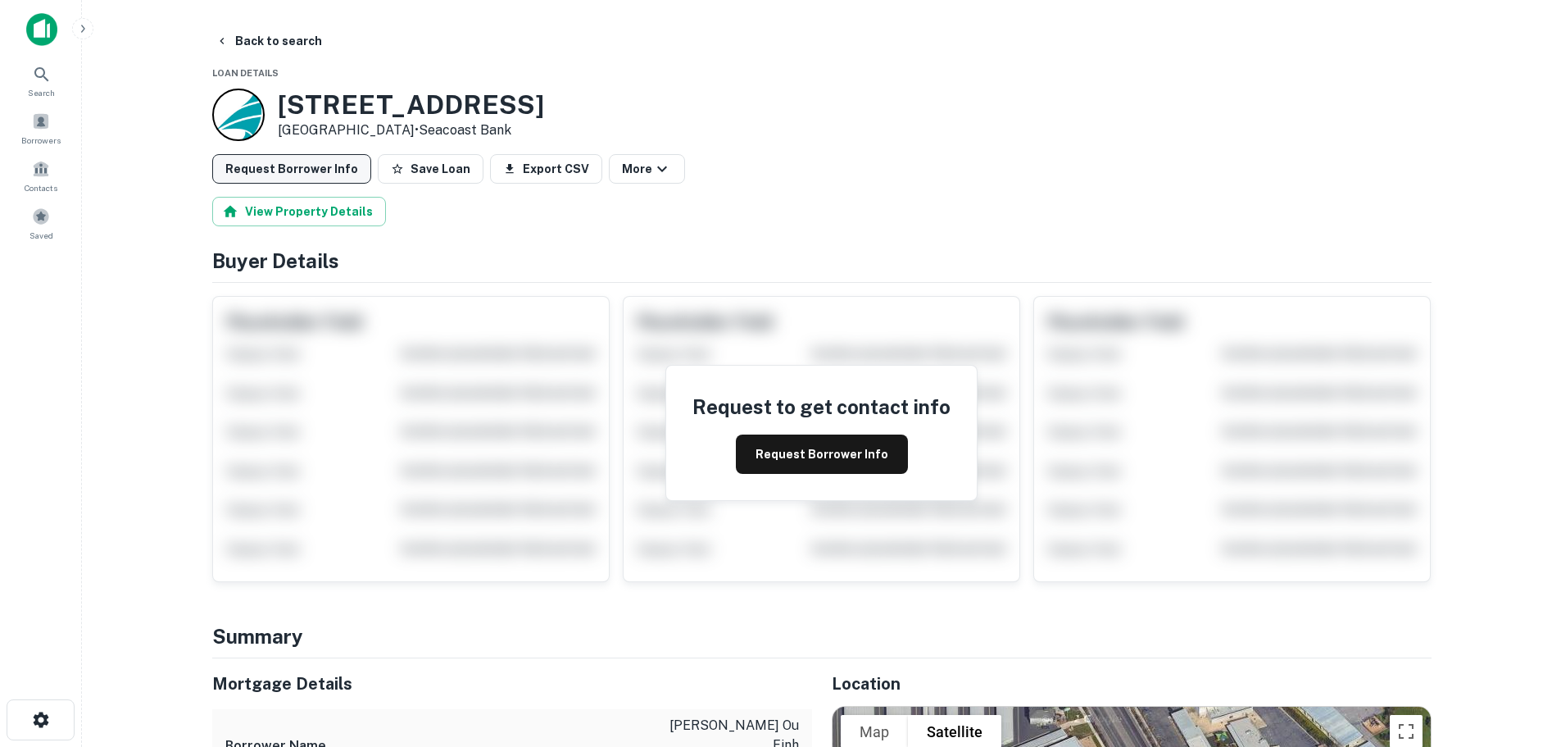
click at [308, 166] on button "Request Borrower Info" at bounding box center [291, 169] width 159 height 30
